Goal: Communication & Community: Answer question/provide support

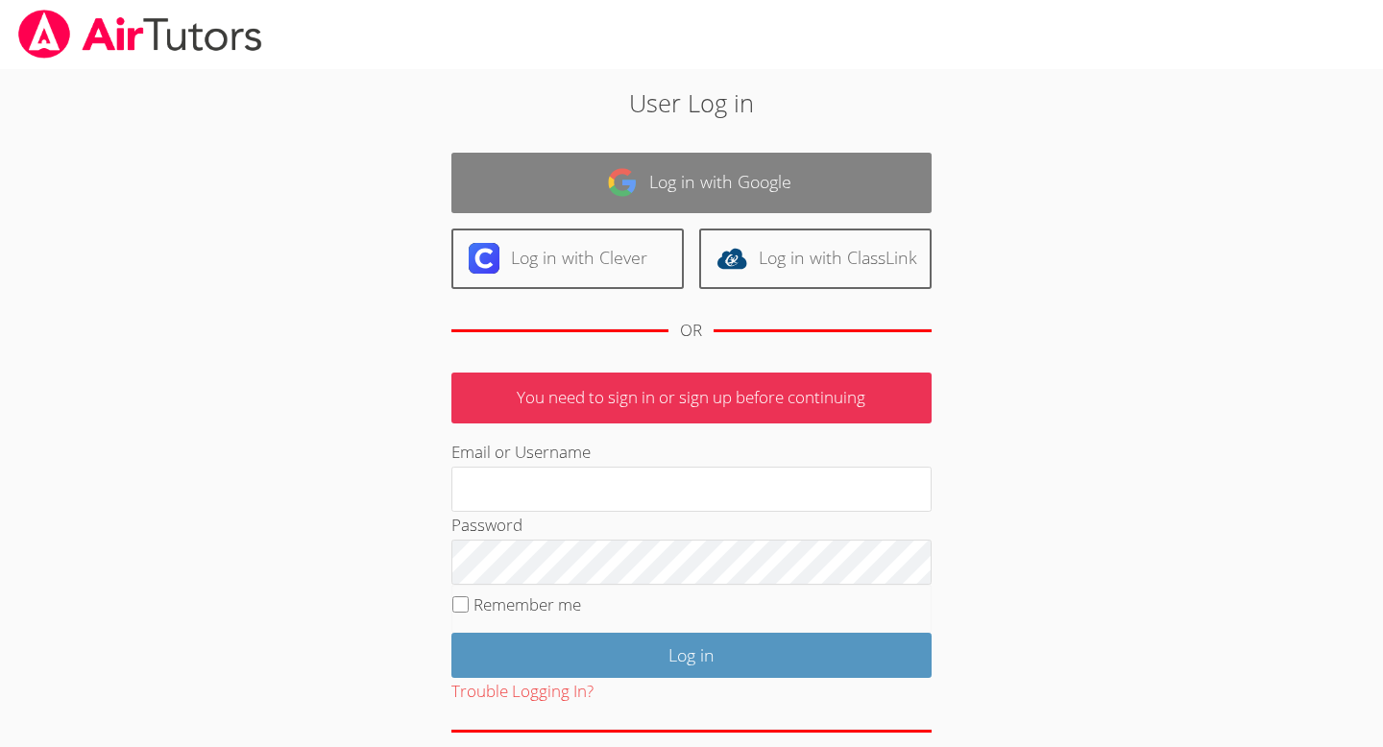
click at [687, 190] on link "Log in with Google" at bounding box center [691, 183] width 480 height 60
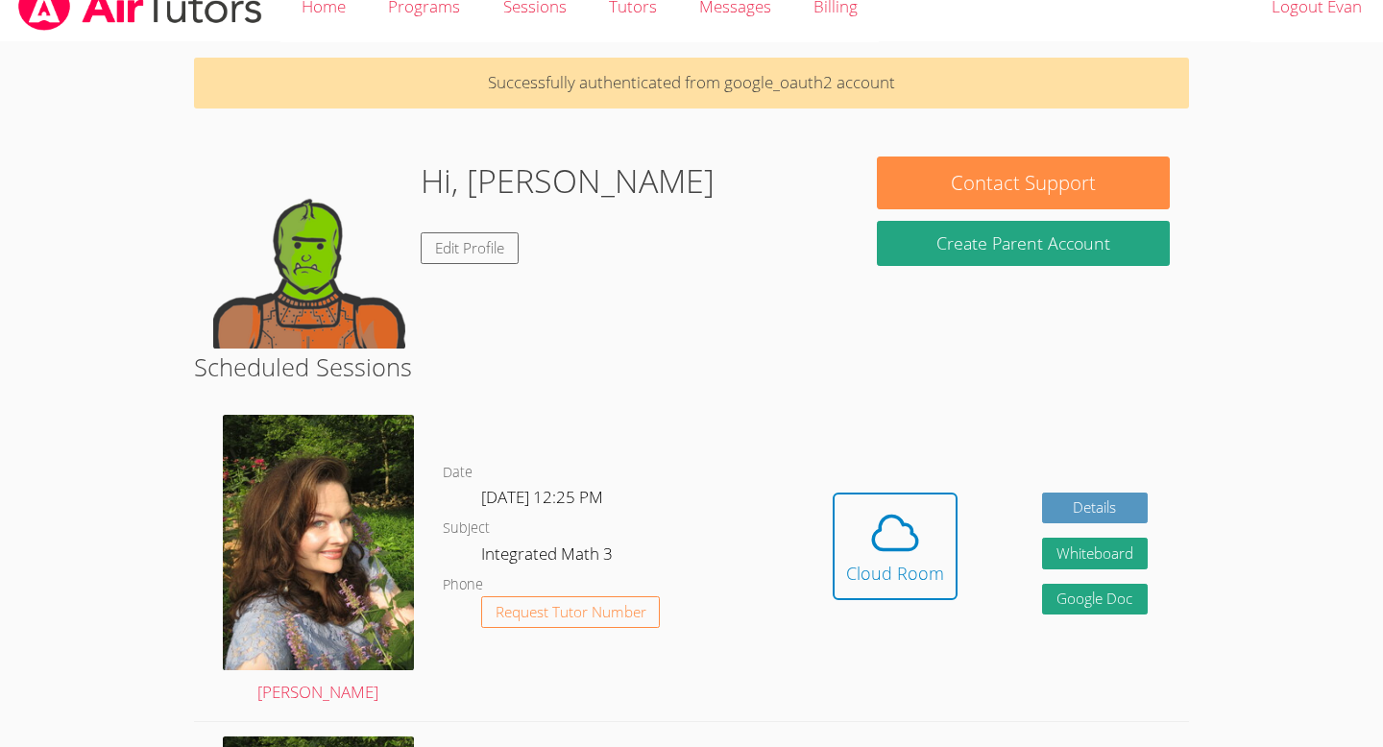
scroll to position [33, 0]
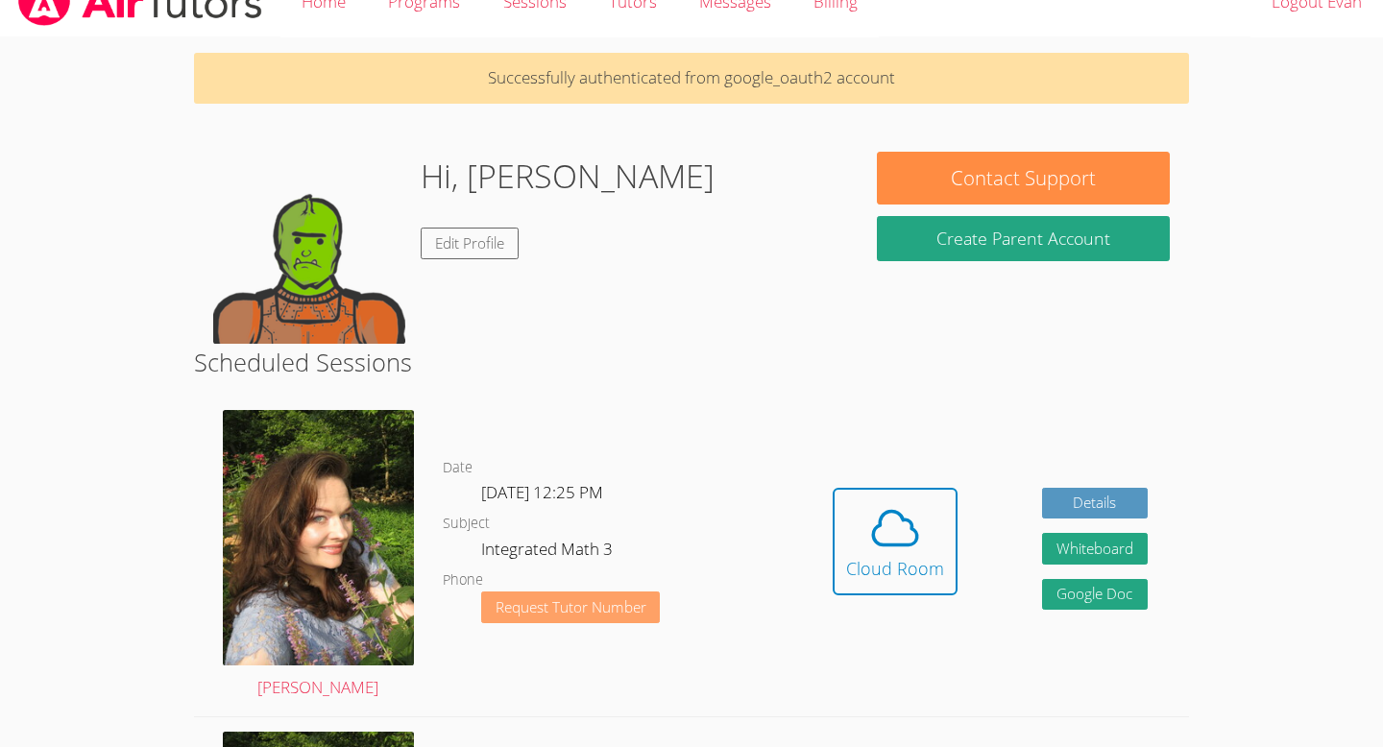
click at [566, 606] on span "Request Tutor Number" at bounding box center [570, 607] width 151 height 14
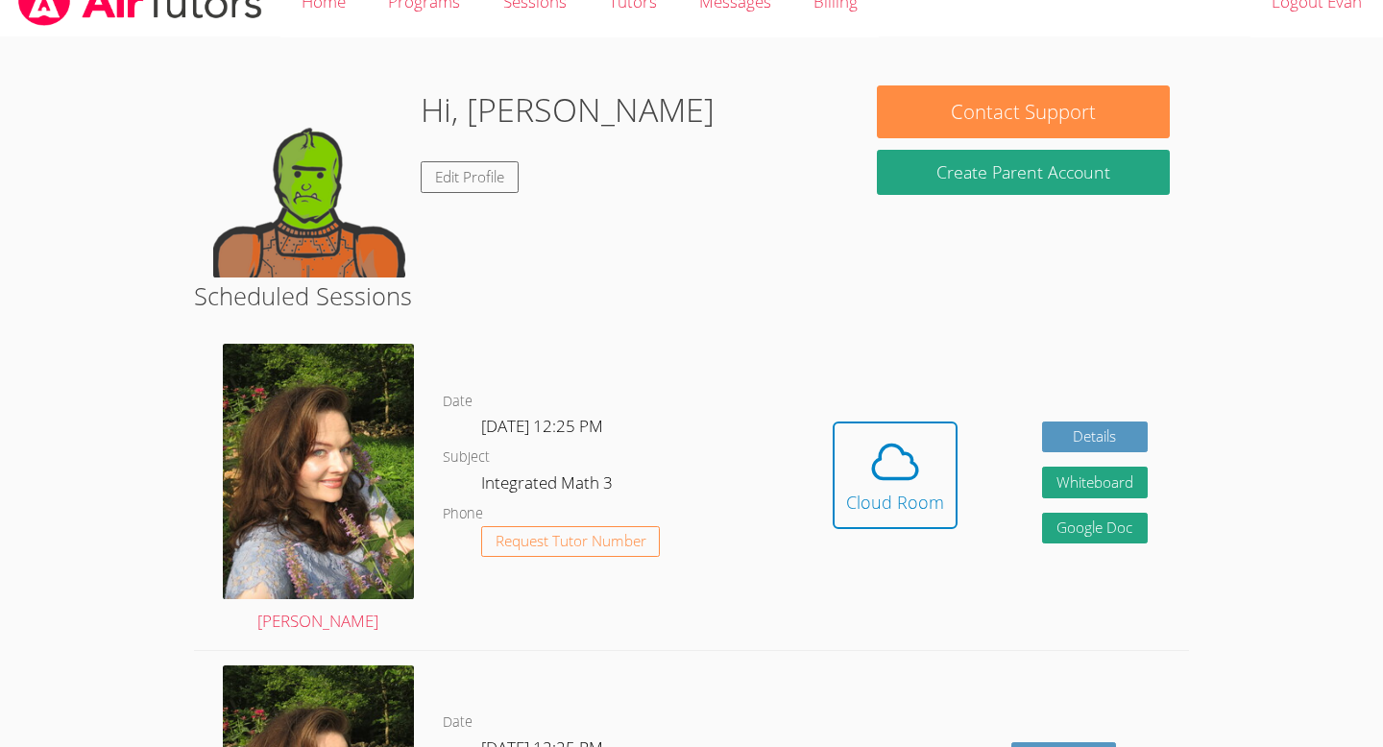
scroll to position [33, 0]
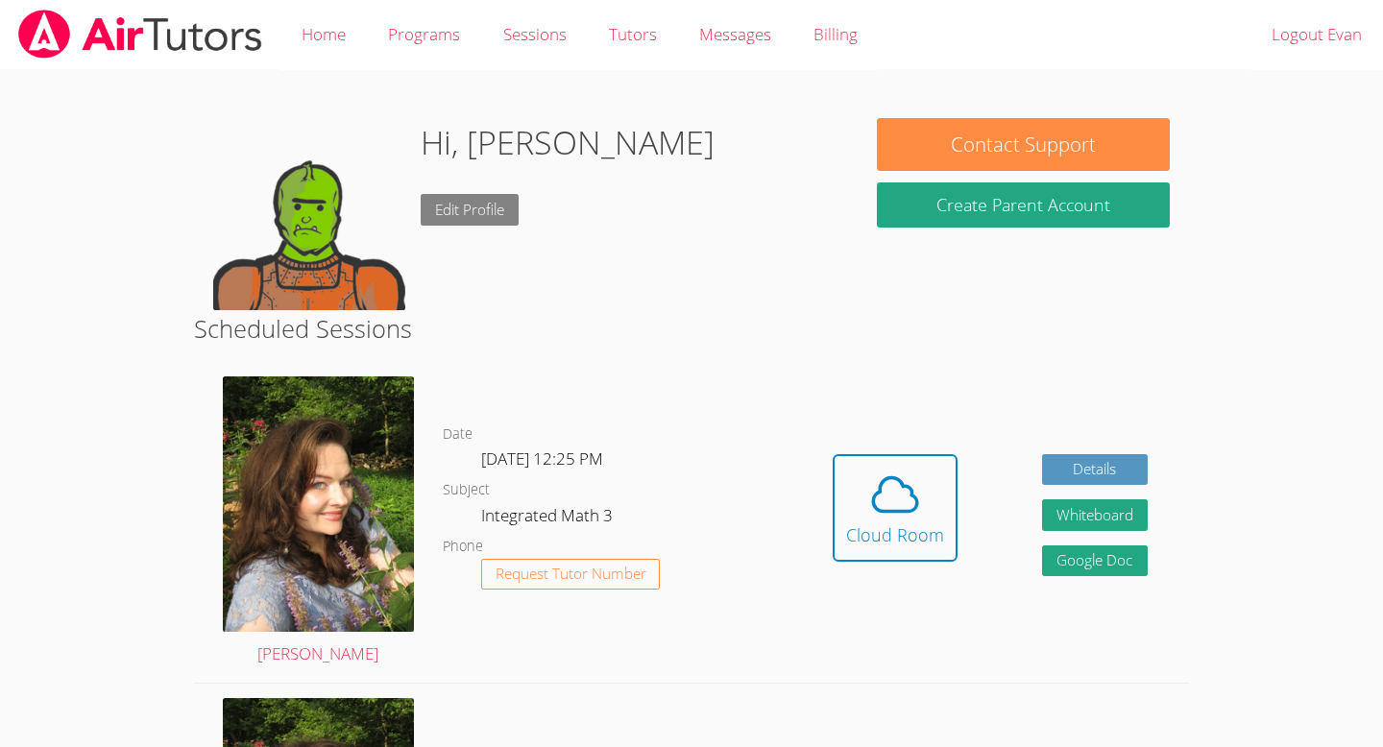
click at [496, 208] on link "Edit Profile" at bounding box center [470, 210] width 98 height 32
click at [454, 206] on link "Edit Profile" at bounding box center [470, 210] width 98 height 32
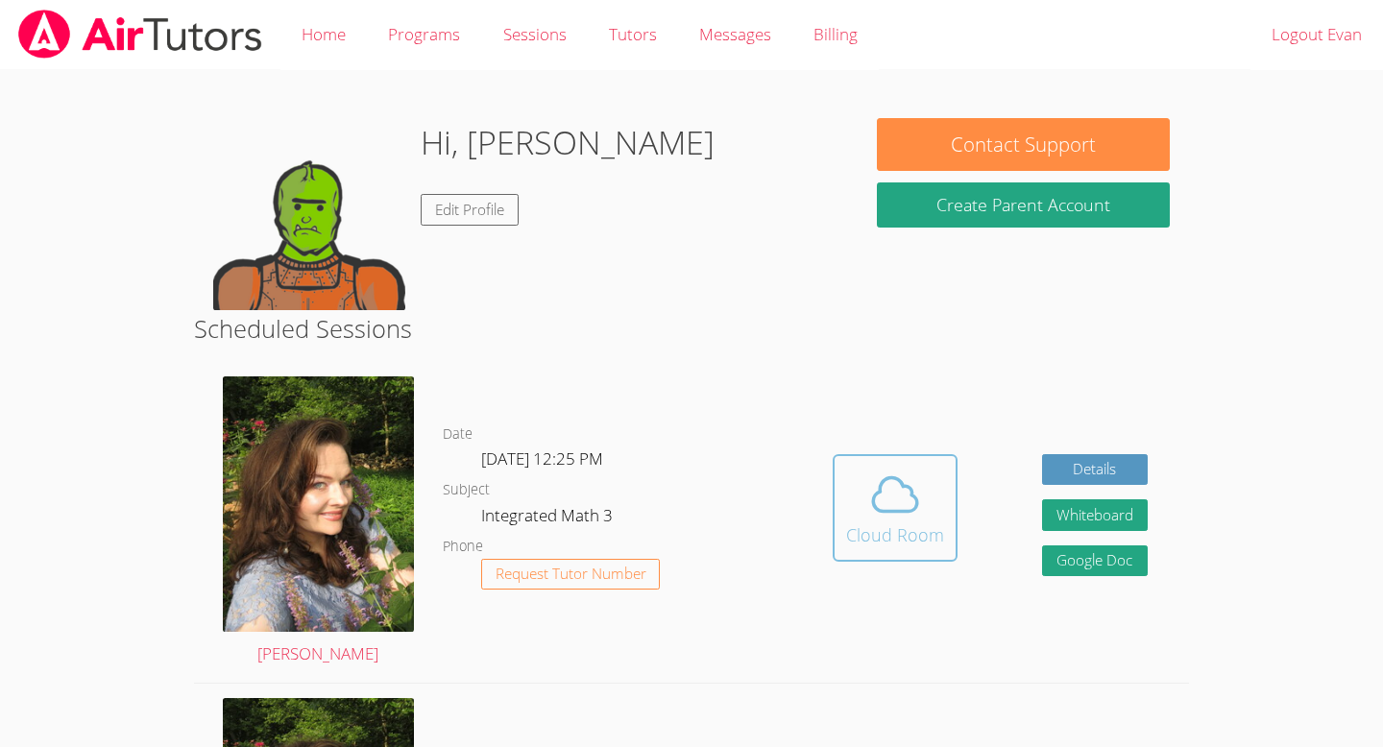
click at [853, 501] on span at bounding box center [895, 495] width 98 height 54
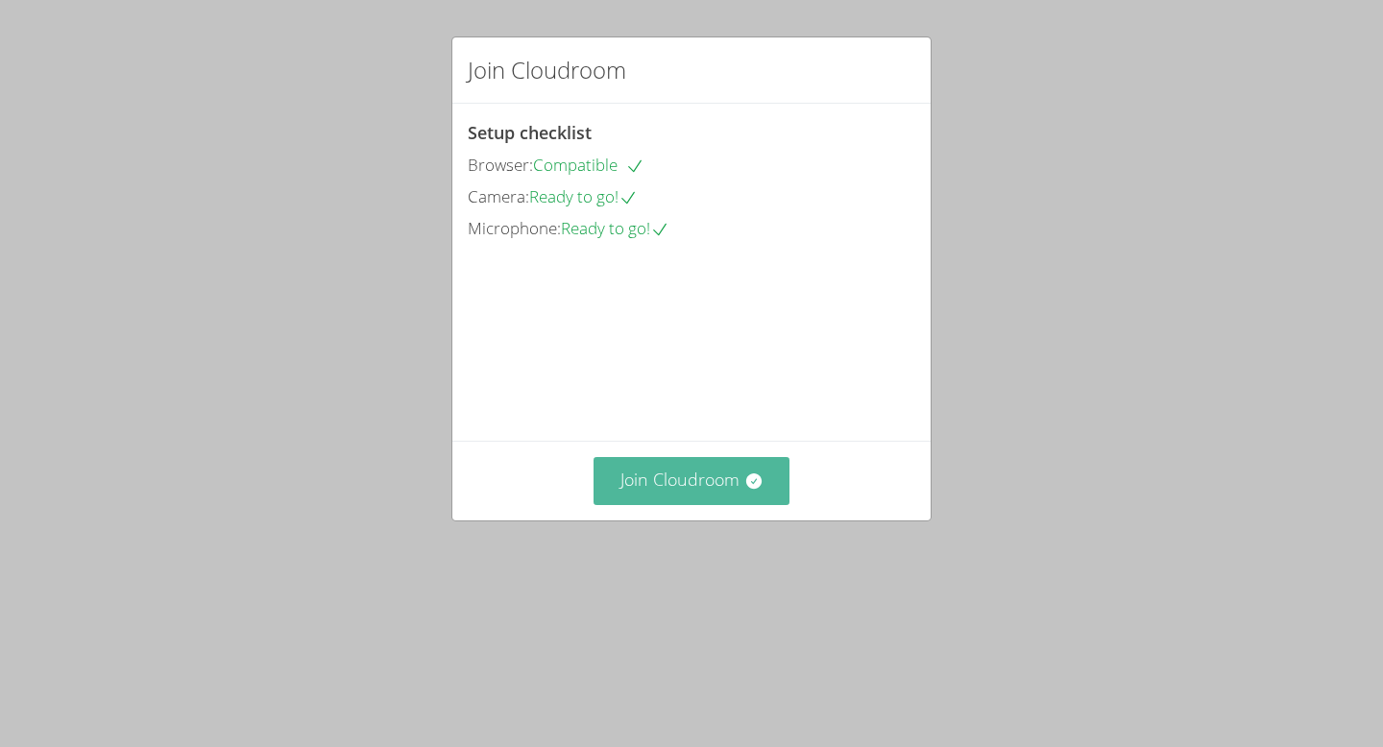
click at [724, 504] on button "Join Cloudroom" at bounding box center [691, 480] width 197 height 47
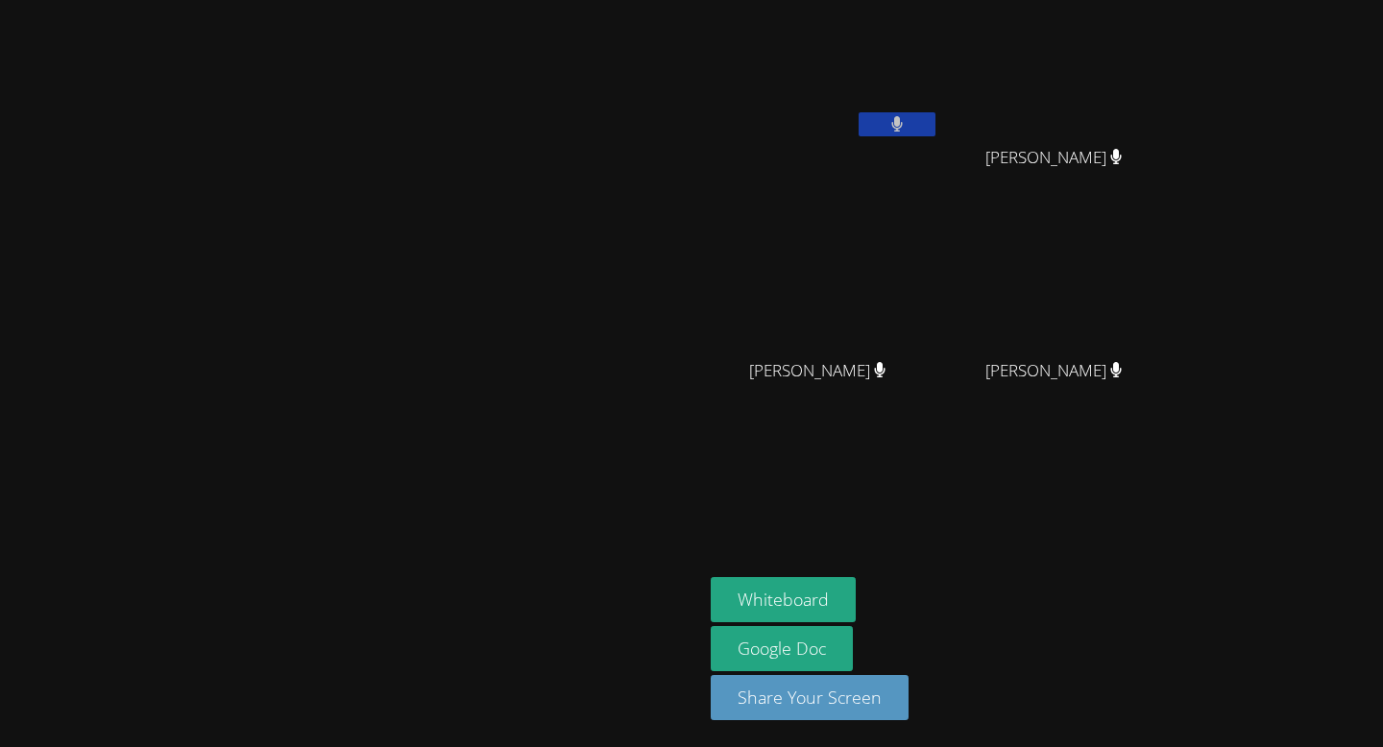
click at [695, 35] on div "[PERSON_NAME]" at bounding box center [351, 374] width 687 height 732
click at [902, 132] on icon at bounding box center [897, 124] width 12 height 16
click at [906, 120] on icon at bounding box center [896, 124] width 20 height 16
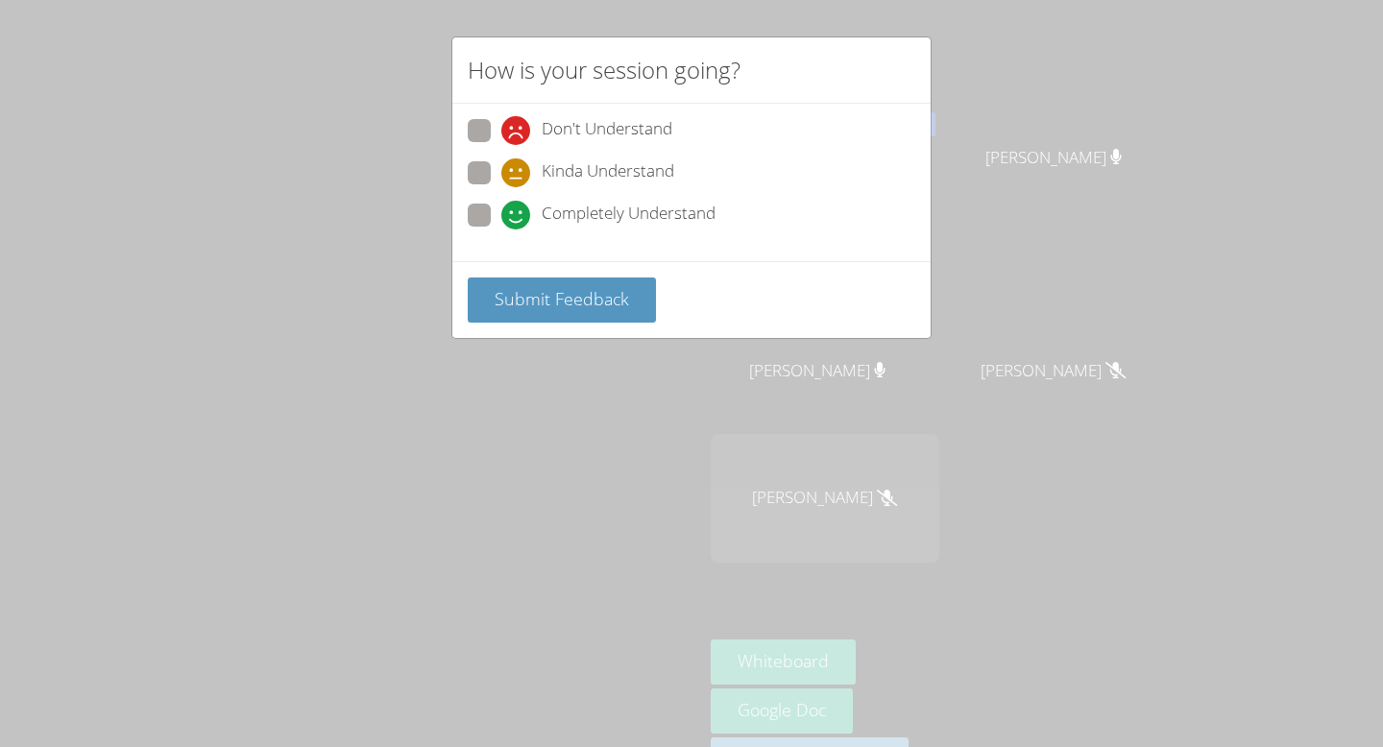
click at [748, 373] on div "How is your session going? Don't Understand Kinda Understand Completely Underst…" at bounding box center [691, 373] width 1383 height 747
click at [916, 123] on div "Don't Understand Kinda Understand Completely Understand" at bounding box center [691, 182] width 478 height 157
click at [1057, 110] on div "How is your session going? Don't Understand Kinda Understand Completely Underst…" at bounding box center [691, 373] width 1383 height 747
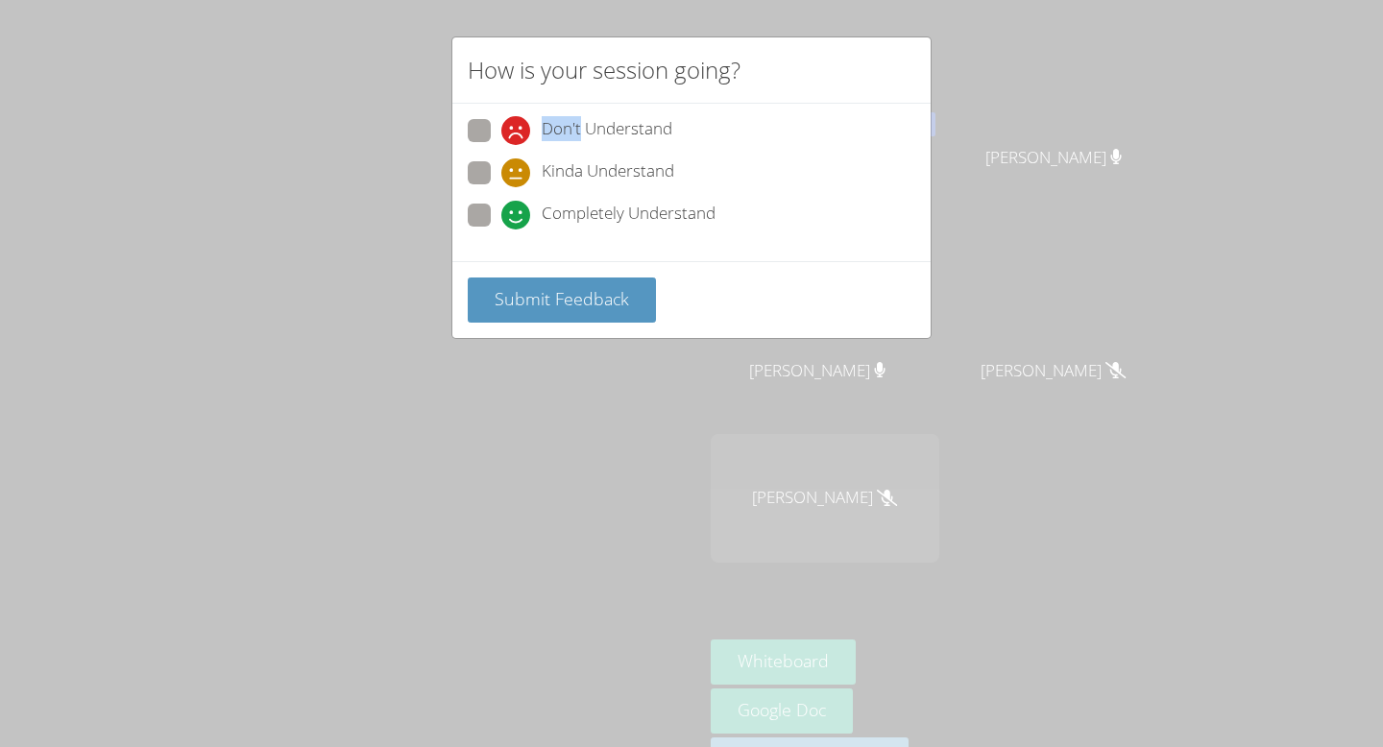
click at [1057, 110] on div "How is your session going? Don't Understand Kinda Understand Completely Underst…" at bounding box center [691, 373] width 1383 height 747
click at [501, 187] on span at bounding box center [501, 187] width 0 height 0
click at [501, 170] on input "Kinda Understand" at bounding box center [509, 169] width 16 height 16
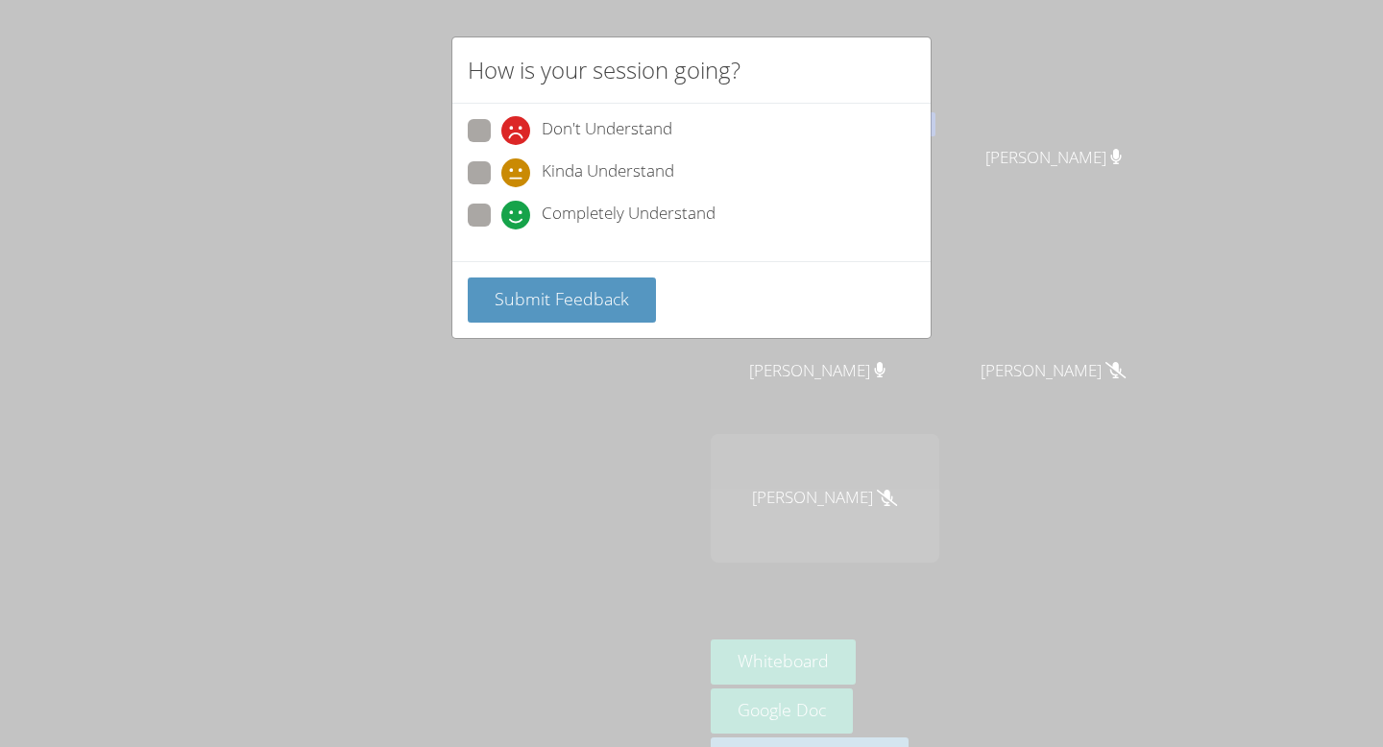
radio input "true"
click at [515, 288] on span "Submit Feedback" at bounding box center [561, 298] width 134 height 23
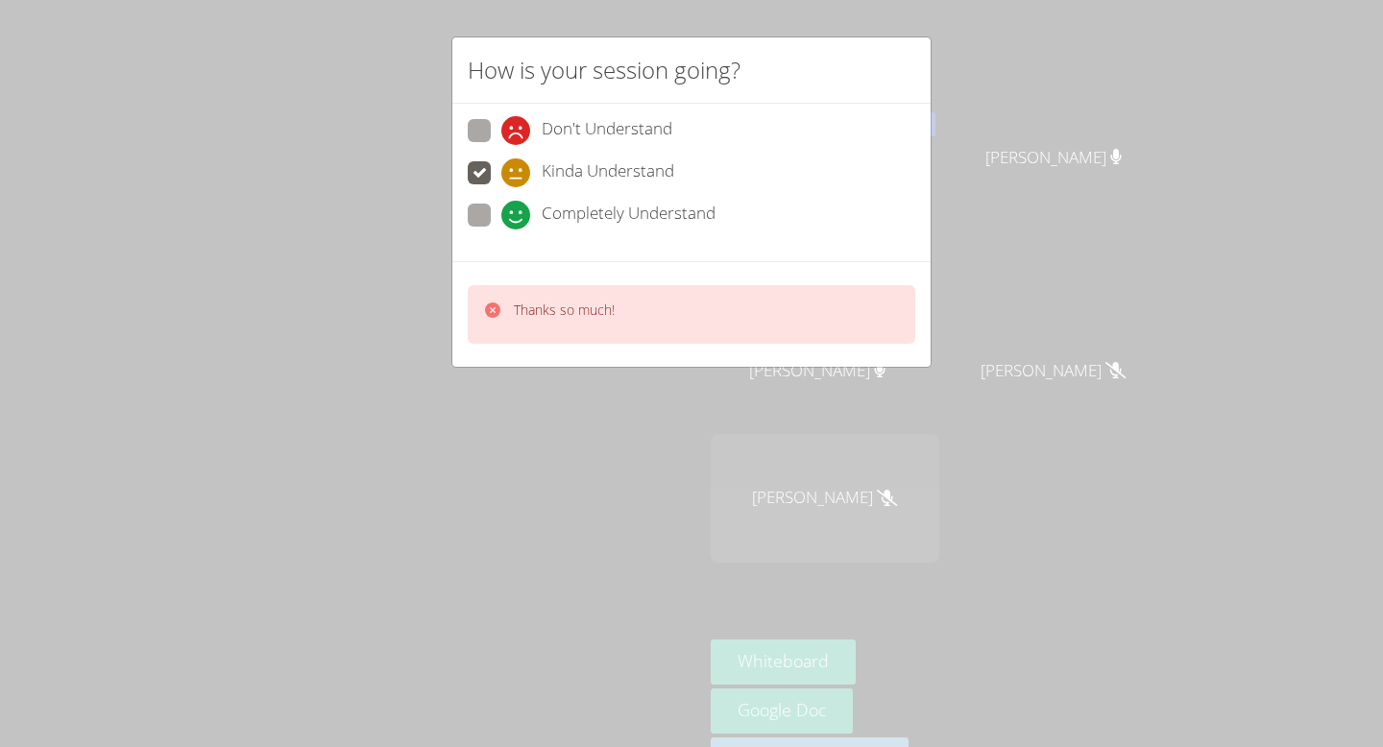
click at [471, 466] on div "How is your session going? Don't Understand Kinda Understand Completely Underst…" at bounding box center [691, 373] width 1383 height 747
click at [544, 509] on div "How is your session going? Don't Understand Kinda Understand Completely Underst…" at bounding box center [691, 373] width 1383 height 747
